Goal: Communication & Community: Answer question/provide support

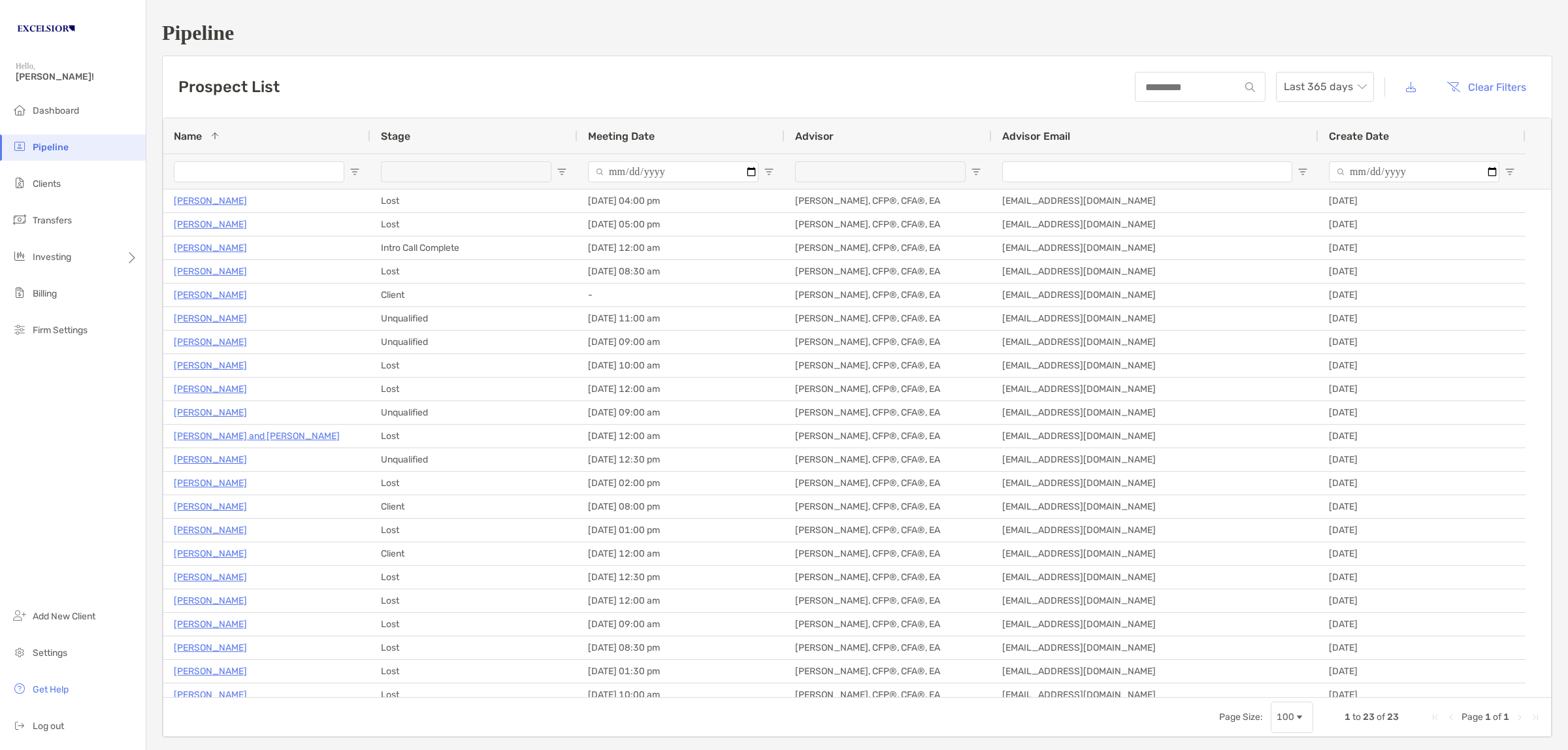
click at [357, 174] on span "Open Filter Menu" at bounding box center [354, 171] width 10 height 10
click at [383, 212] on div "Contains" at bounding box center [406, 196] width 117 height 31
click at [297, 162] on input "Name Filter Input" at bounding box center [259, 171] width 170 height 21
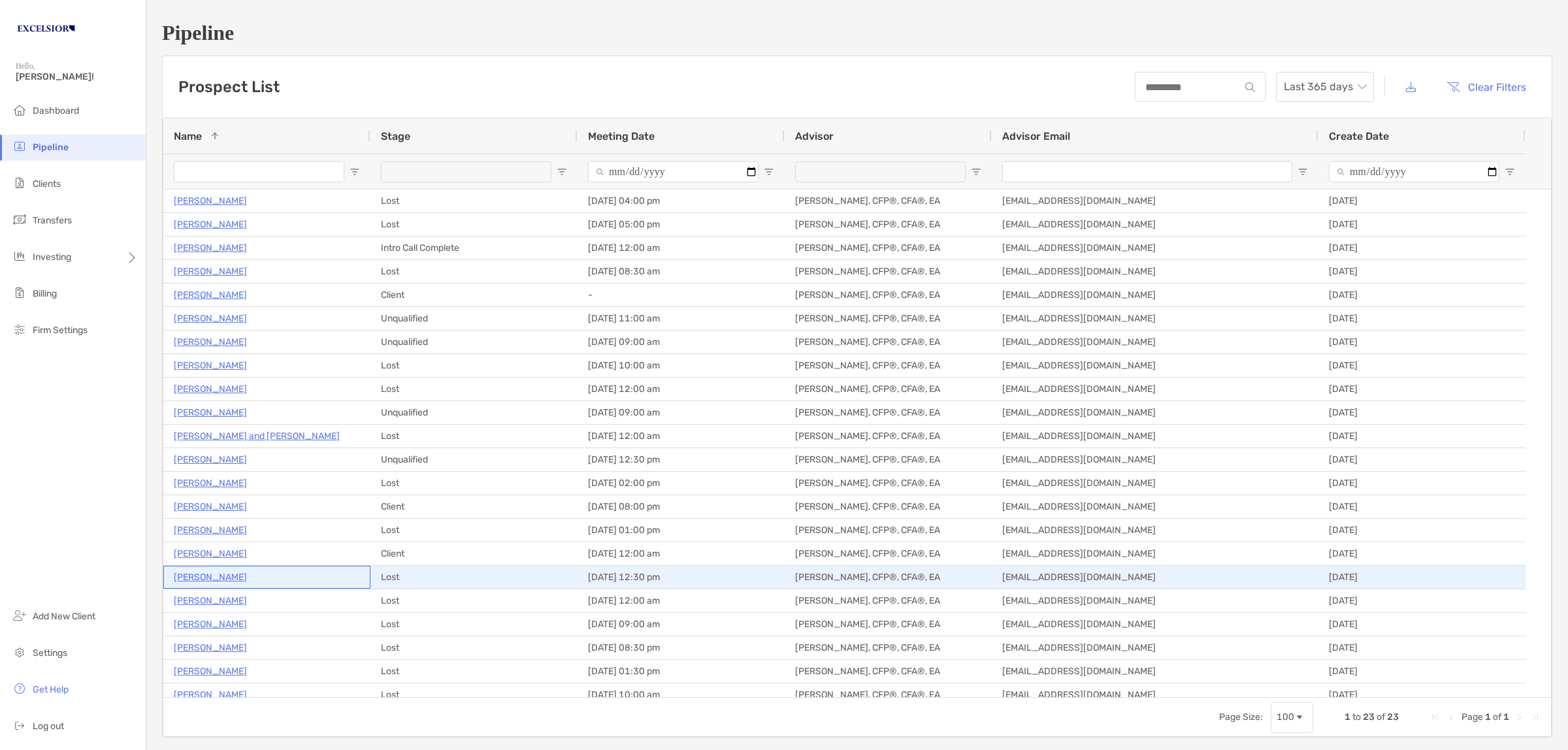
click at [208, 579] on p "[PERSON_NAME]" at bounding box center [210, 577] width 74 height 16
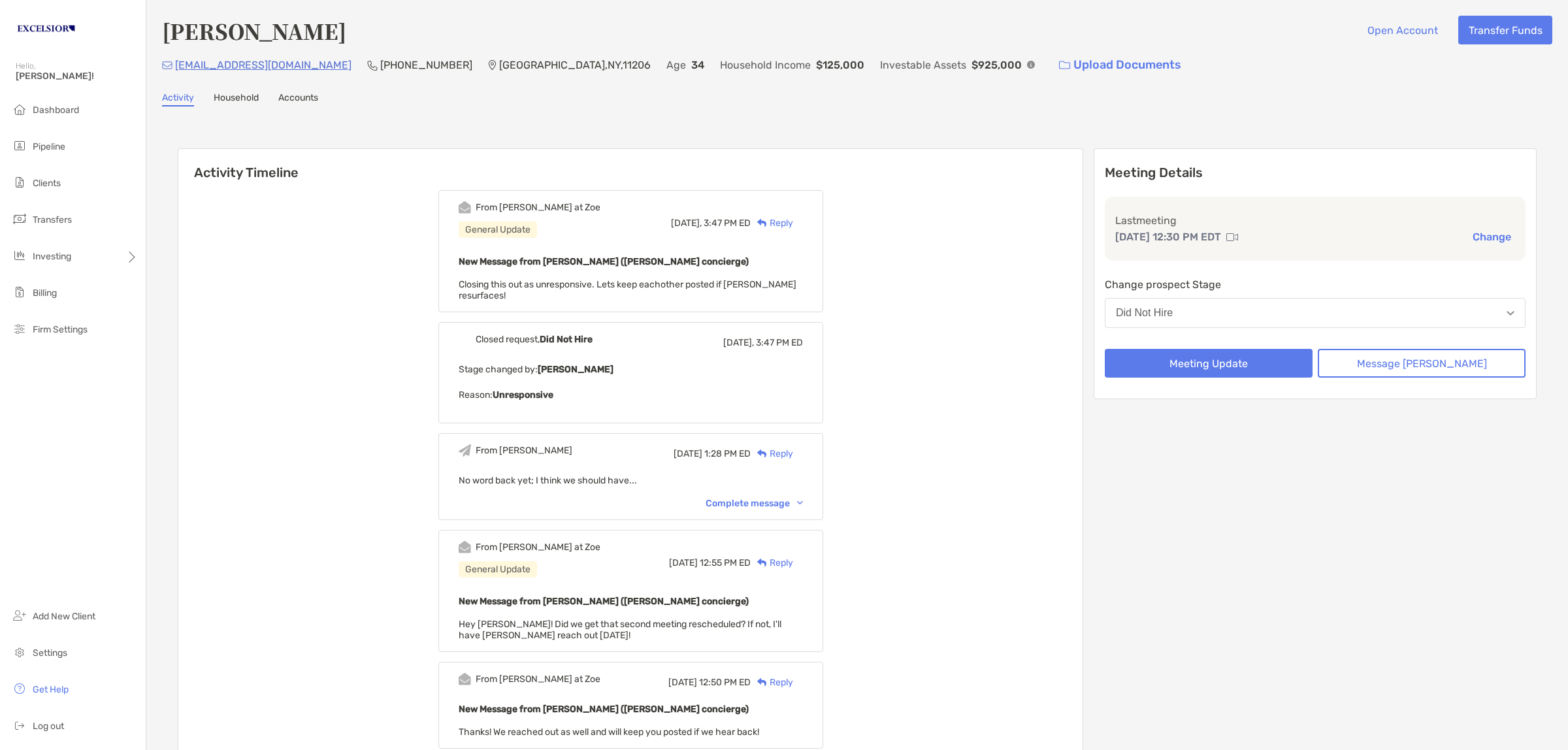
click at [793, 220] on div "Reply" at bounding box center [772, 223] width 42 height 14
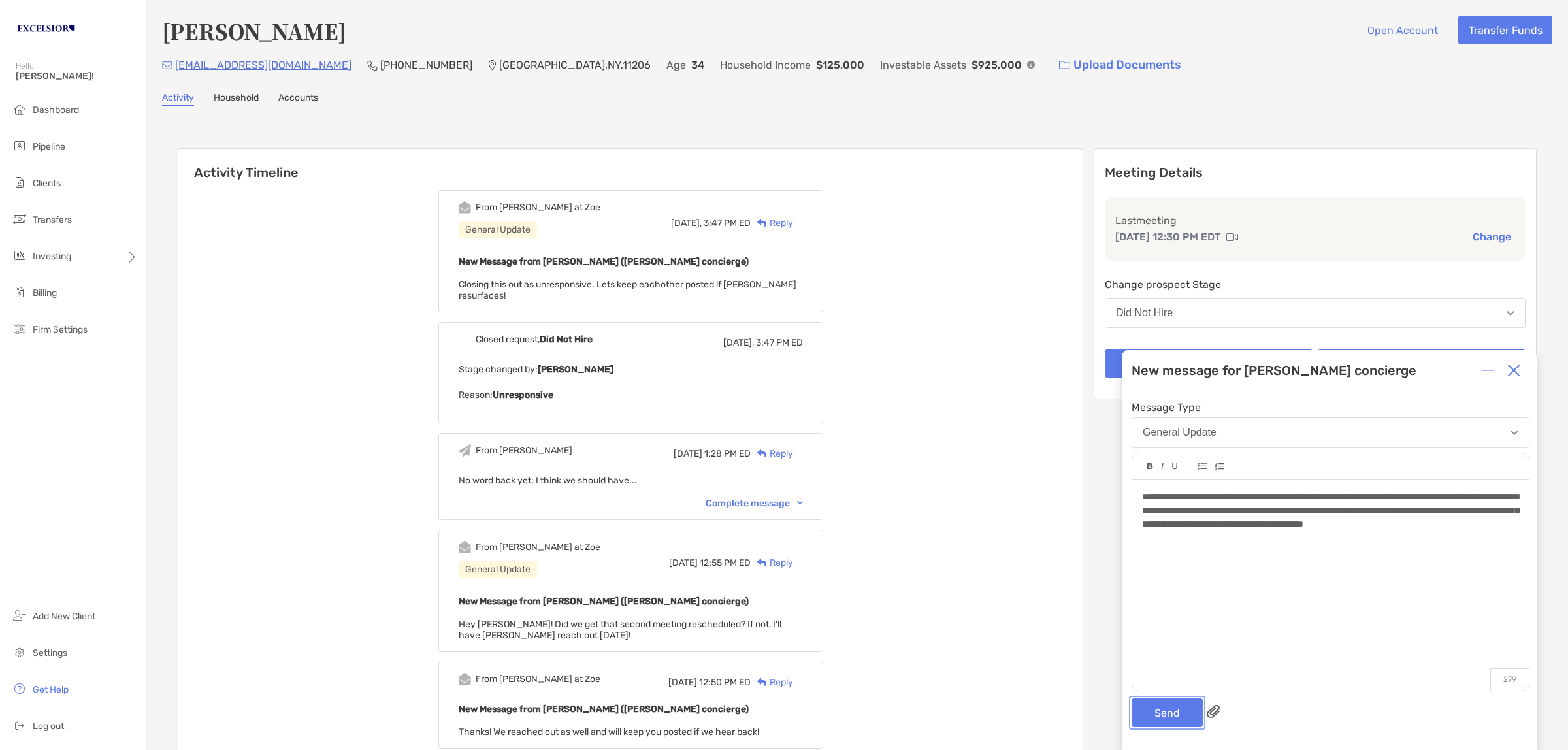
click at [1168, 716] on button "Send" at bounding box center [1167, 712] width 71 height 29
